Goal: Information Seeking & Learning: Understand process/instructions

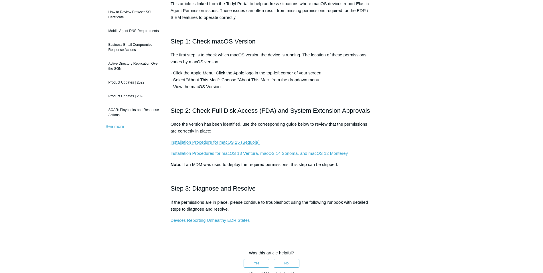
scroll to position [105, 0]
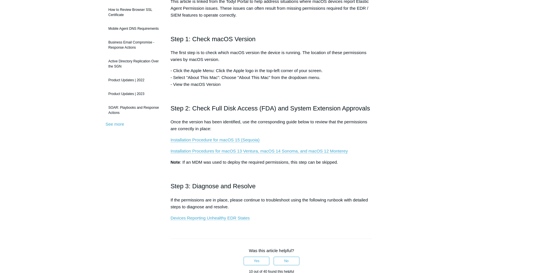
click at [209, 219] on link "Devices Reporting Unhealthy EDR States" at bounding box center [210, 218] width 79 height 5
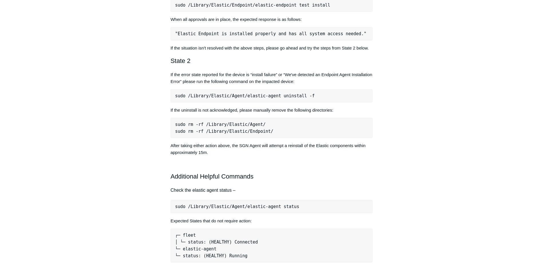
scroll to position [315, 0]
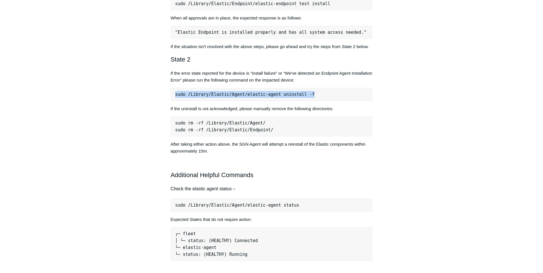
drag, startPoint x: 305, startPoint y: 95, endPoint x: 175, endPoint y: 95, distance: 130.3
click at [175, 95] on pre "sudo /Library/Elastic/Agent/elastic-agent uninstall -f" at bounding box center [272, 94] width 202 height 13
copy pre "sudo /Library/Elastic/Agent/elastic-agent uninstall -f"
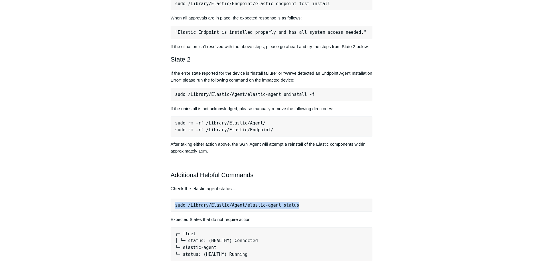
drag, startPoint x: 300, startPoint y: 205, endPoint x: 172, endPoint y: 206, distance: 128.3
click at [172, 206] on pre "sudo /Library/Elastic/Agent/elastic-agent status" at bounding box center [272, 205] width 202 height 13
drag, startPoint x: 172, startPoint y: 206, endPoint x: 187, endPoint y: 204, distance: 15.0
copy pre "sudo /Library/Elastic/Agent/elastic-agent status"
click at [252, 203] on pre "sudo /Library/Elastic/Agent/elastic-agent status" at bounding box center [272, 205] width 202 height 13
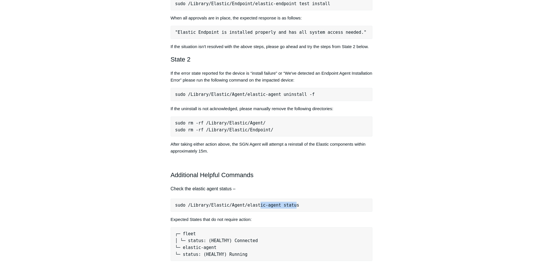
drag, startPoint x: 287, startPoint y: 207, endPoint x: 252, endPoint y: 207, distance: 34.7
click at [252, 207] on pre "sudo /Library/Elastic/Agent/elastic-agent status" at bounding box center [272, 205] width 202 height 13
drag, startPoint x: 290, startPoint y: 206, endPoint x: 169, endPoint y: 205, distance: 120.9
copy pre "sudo /Library/Elastic/Agent/elastic-agent status"
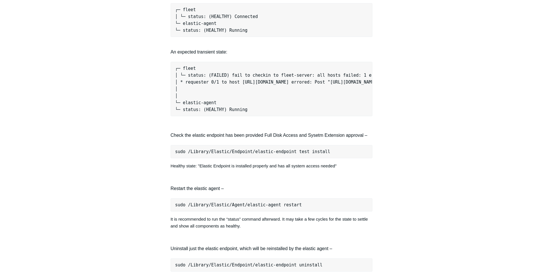
scroll to position [630, 0]
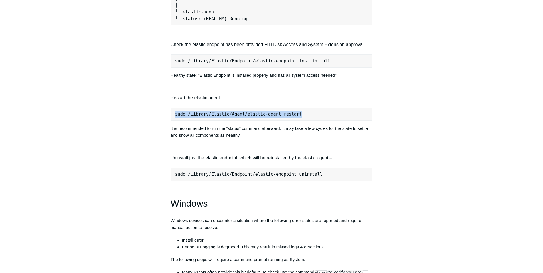
drag, startPoint x: 294, startPoint y: 118, endPoint x: 172, endPoint y: 118, distance: 122.6
click at [172, 118] on pre "sudo /Library/Elastic/Agent/elastic-agent restart" at bounding box center [272, 114] width 202 height 13
drag, startPoint x: 172, startPoint y: 118, endPoint x: 178, endPoint y: 119, distance: 6.4
copy pre "sudo /Library/Elastic/Agent/elastic-agent restart"
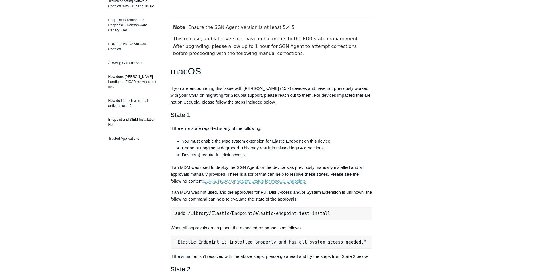
scroll to position [210, 0]
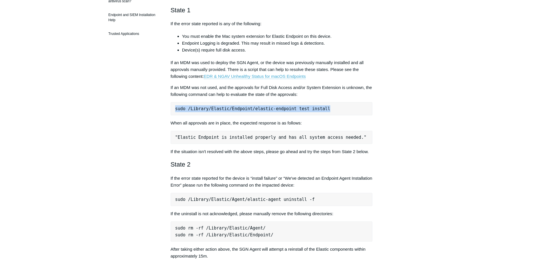
drag, startPoint x: 174, startPoint y: 110, endPoint x: 320, endPoint y: 114, distance: 145.6
click at [320, 114] on pre "sudo /Library/Elastic/Endpoint/elastic-endpoint test install" at bounding box center [272, 108] width 202 height 13
copy pre "sudo /Library/Elastic/Endpoint/elastic-endpoint test install"
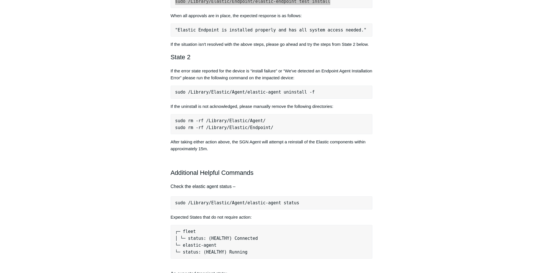
scroll to position [315, 0]
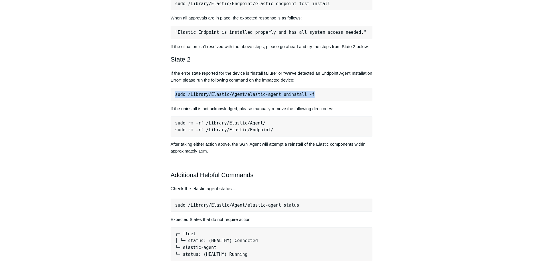
drag, startPoint x: 306, startPoint y: 96, endPoint x: 169, endPoint y: 99, distance: 137.2
copy pre "sudo /Library/Elastic/Agent/elastic-agent uninstall -f"
drag, startPoint x: 219, startPoint y: 97, endPoint x: 163, endPoint y: 111, distance: 57.9
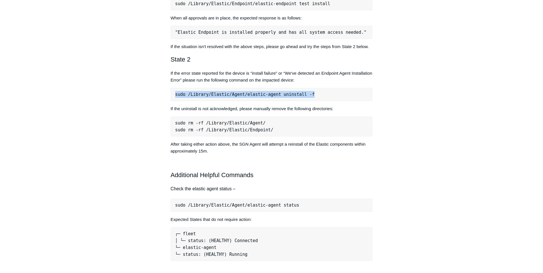
drag, startPoint x: 172, startPoint y: 97, endPoint x: 307, endPoint y: 98, distance: 134.9
click at [307, 98] on pre "sudo /Library/Elastic/Agent/elastic-agent uninstall -f" at bounding box center [272, 94] width 202 height 13
copy pre "sudo /Library/Elastic/Agent/elastic-agent uninstall -f"
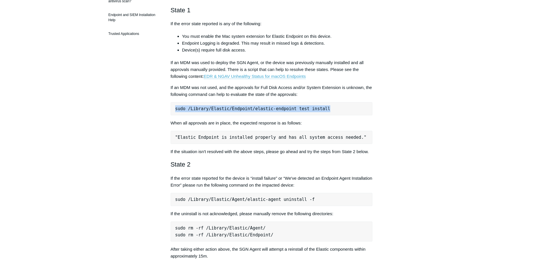
drag, startPoint x: 317, startPoint y: 109, endPoint x: 175, endPoint y: 105, distance: 142.7
click at [175, 105] on pre "sudo /Library/Elastic/Endpoint/elastic-endpoint test install" at bounding box center [272, 108] width 202 height 13
copy pre "sudo /Library/Elastic/Endpoint/elastic-endpoint test install"
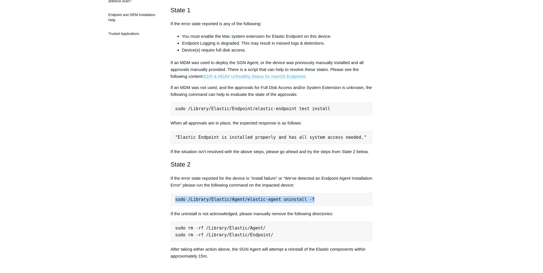
drag, startPoint x: 309, startPoint y: 199, endPoint x: 174, endPoint y: 195, distance: 135.8
click at [174, 195] on pre "sudo /Library/Elastic/Agent/elastic-agent uninstall -f" at bounding box center [272, 199] width 202 height 13
drag, startPoint x: 174, startPoint y: 195, endPoint x: 192, endPoint y: 198, distance: 19.2
click at [304, 113] on pre "sudo /Library/Elastic/Endpoint/elastic-endpoint test install" at bounding box center [272, 108] width 202 height 13
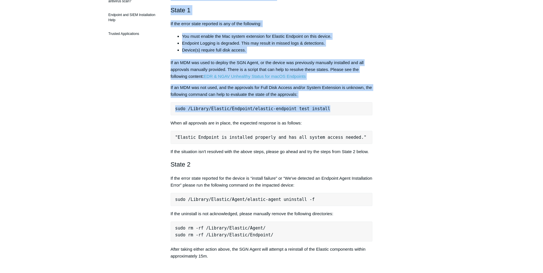
drag, startPoint x: 311, startPoint y: 109, endPoint x: 156, endPoint y: 105, distance: 155.6
drag, startPoint x: 156, startPoint y: 105, endPoint x: 304, endPoint y: 112, distance: 148.5
click at [219, 125] on p "When all approvals are in place, the expected response is as follows:" at bounding box center [272, 123] width 202 height 7
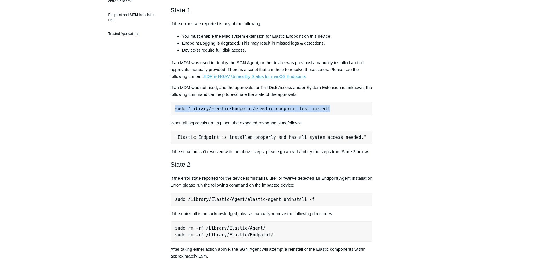
drag, startPoint x: 317, startPoint y: 109, endPoint x: 169, endPoint y: 113, distance: 148.4
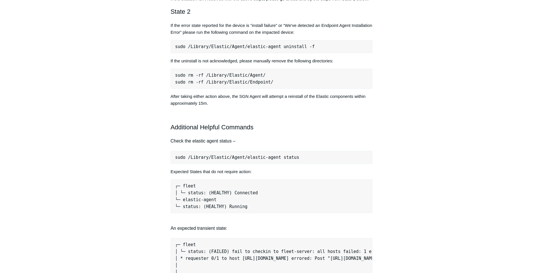
scroll to position [105, 0]
